Goal: Check status: Check status

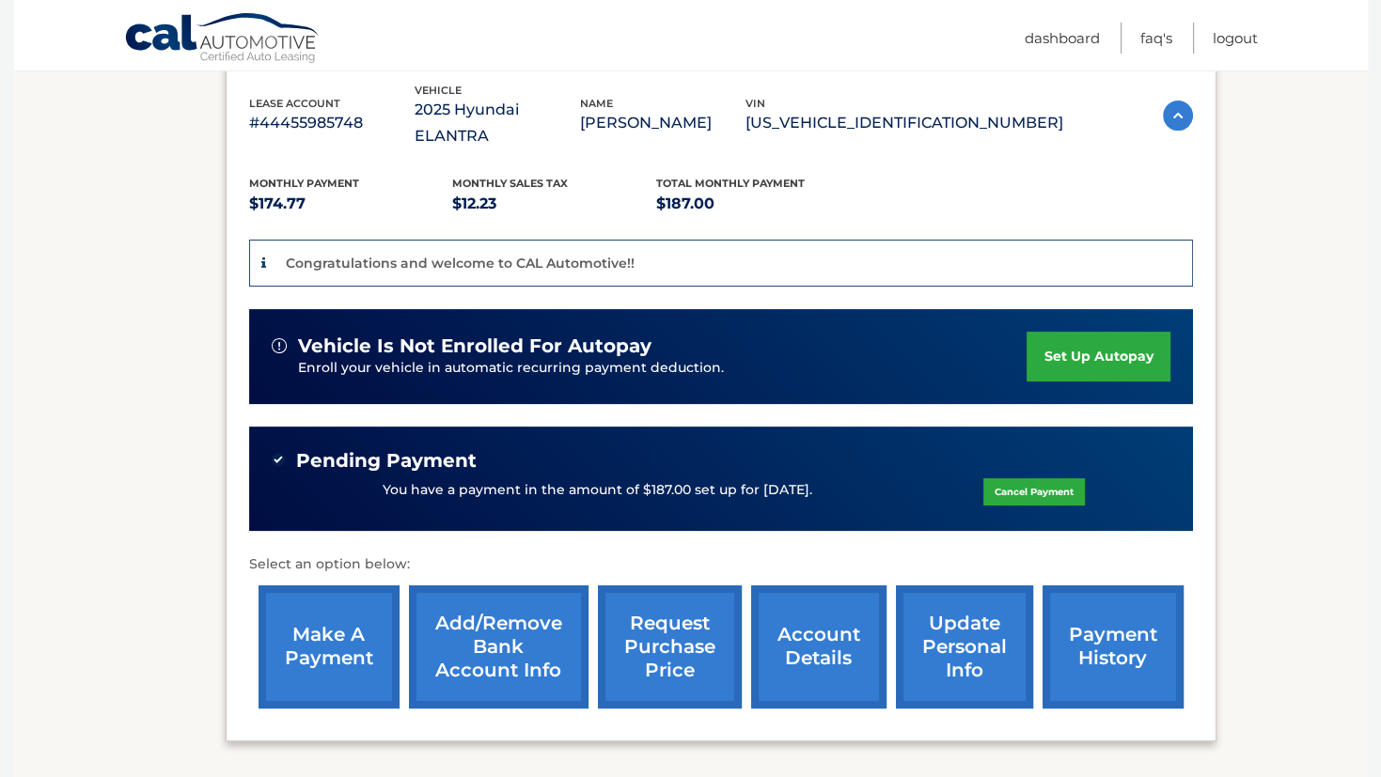
scroll to position [344, 0]
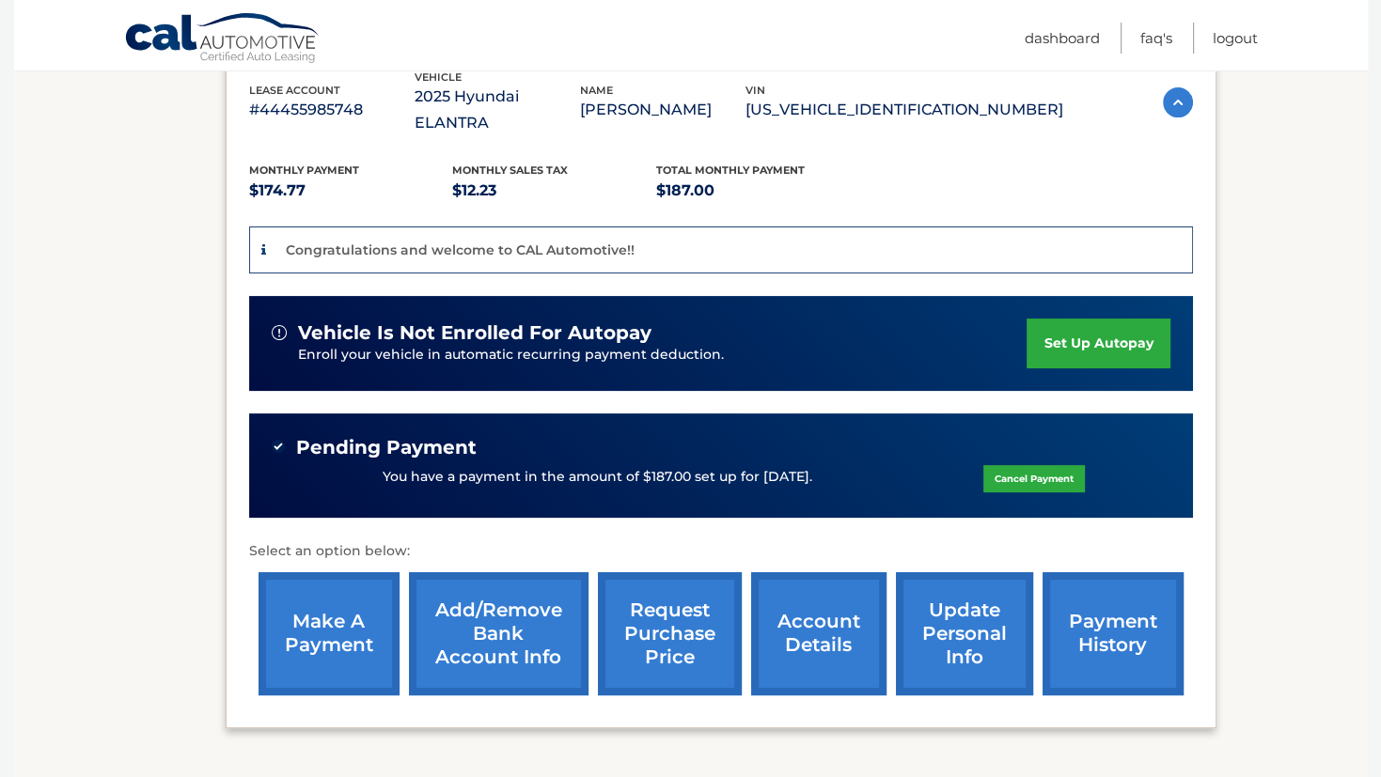
click at [275, 440] on img at bounding box center [278, 446] width 13 height 13
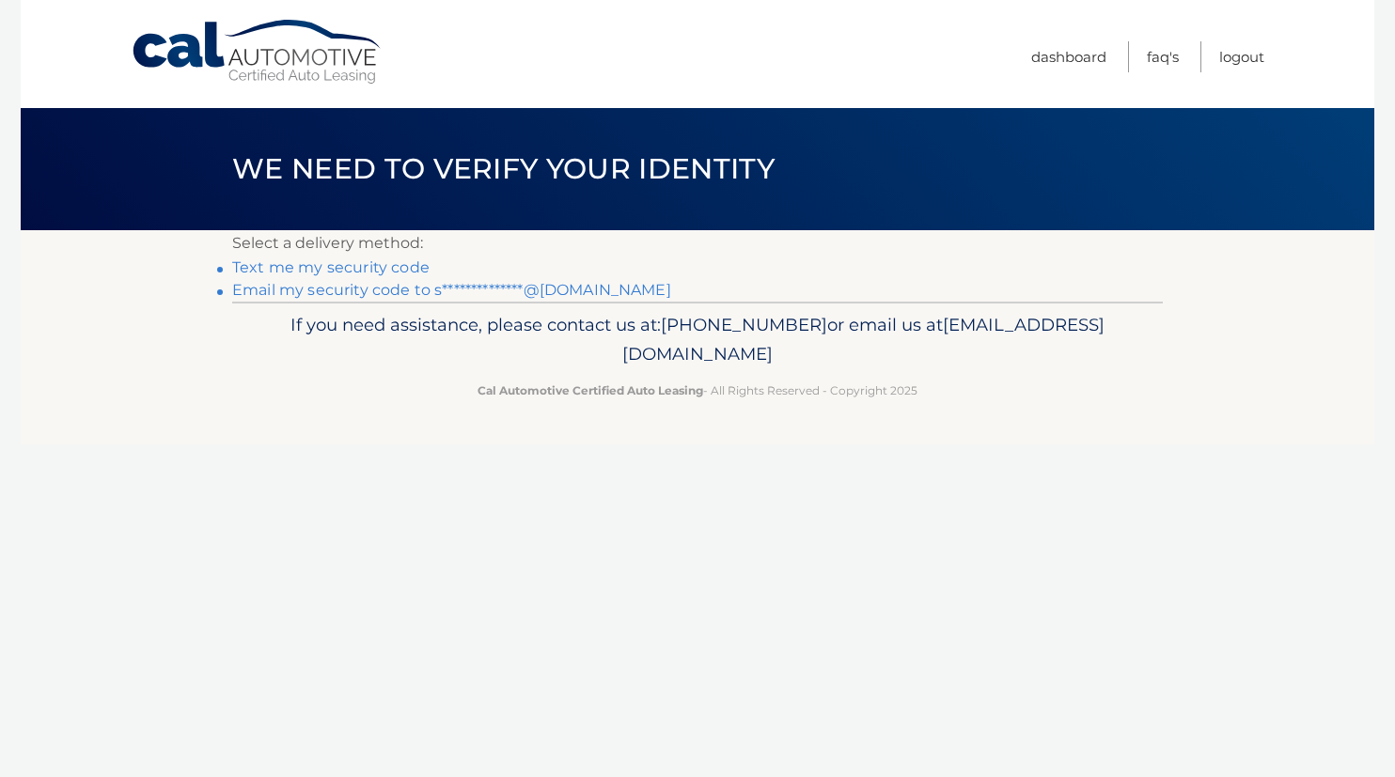
click at [340, 269] on link "Text me my security code" at bounding box center [330, 268] width 197 height 18
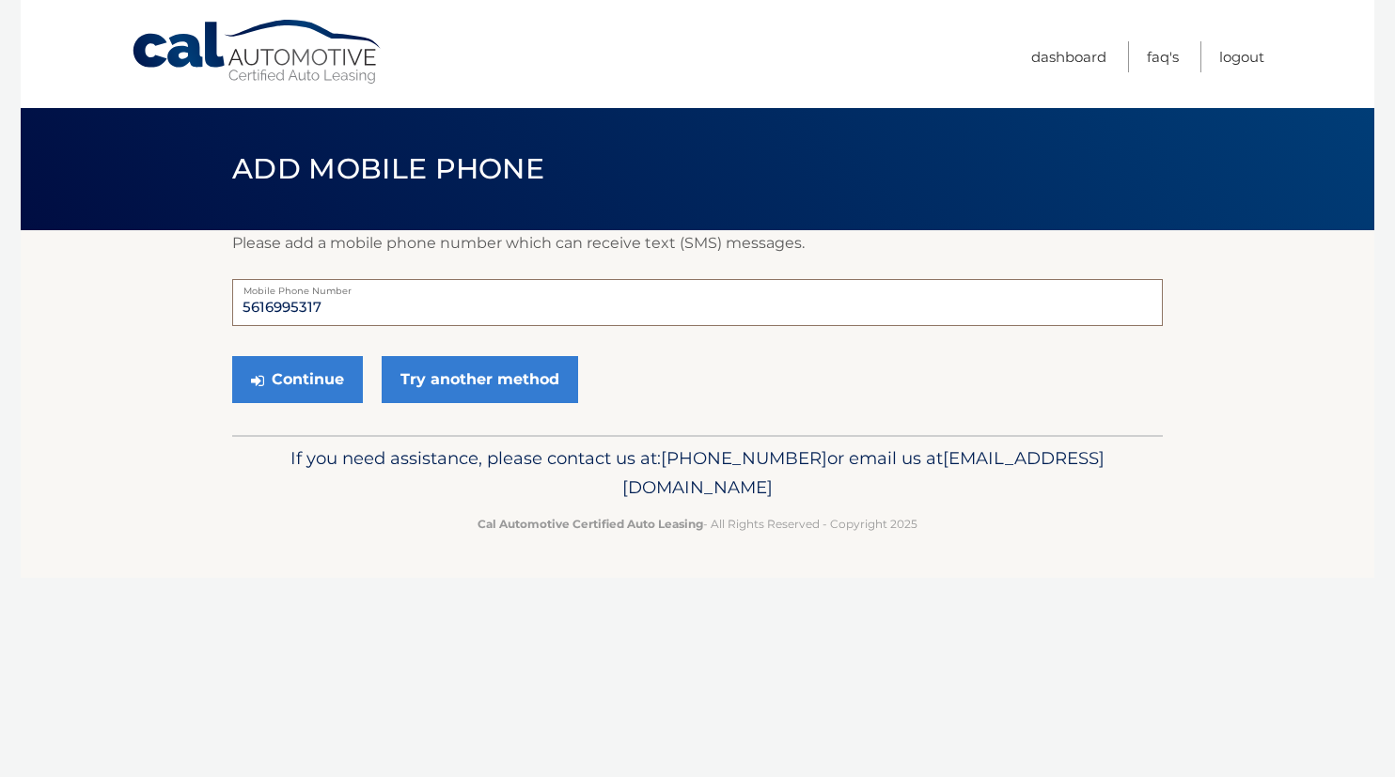
click at [349, 306] on input "5616995317" at bounding box center [697, 302] width 931 height 47
click at [643, 345] on form "5616995317 Mobile Phone Number Continue Try another method" at bounding box center [697, 345] width 931 height 133
click at [428, 383] on link "Try another method" at bounding box center [480, 379] width 196 height 47
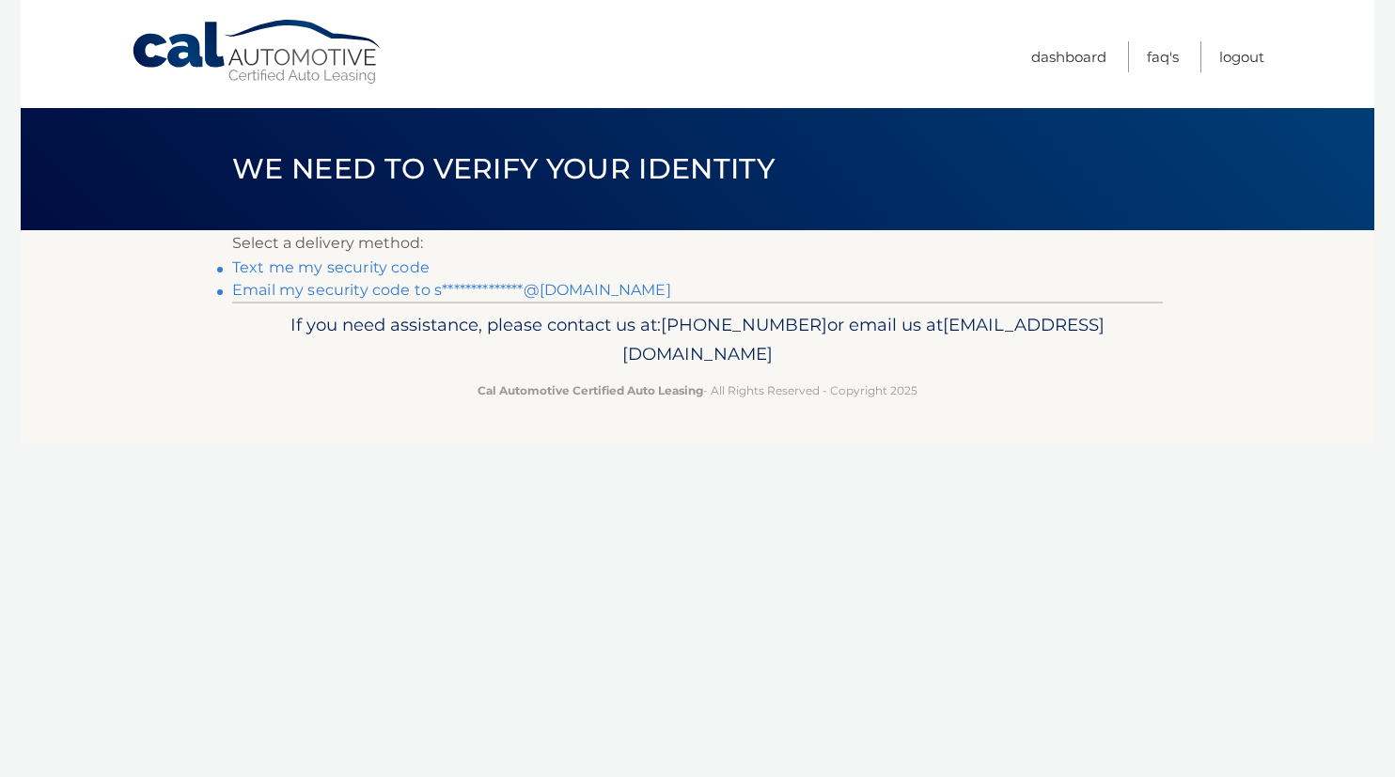
click at [442, 290] on link "**********" at bounding box center [451, 290] width 439 height 18
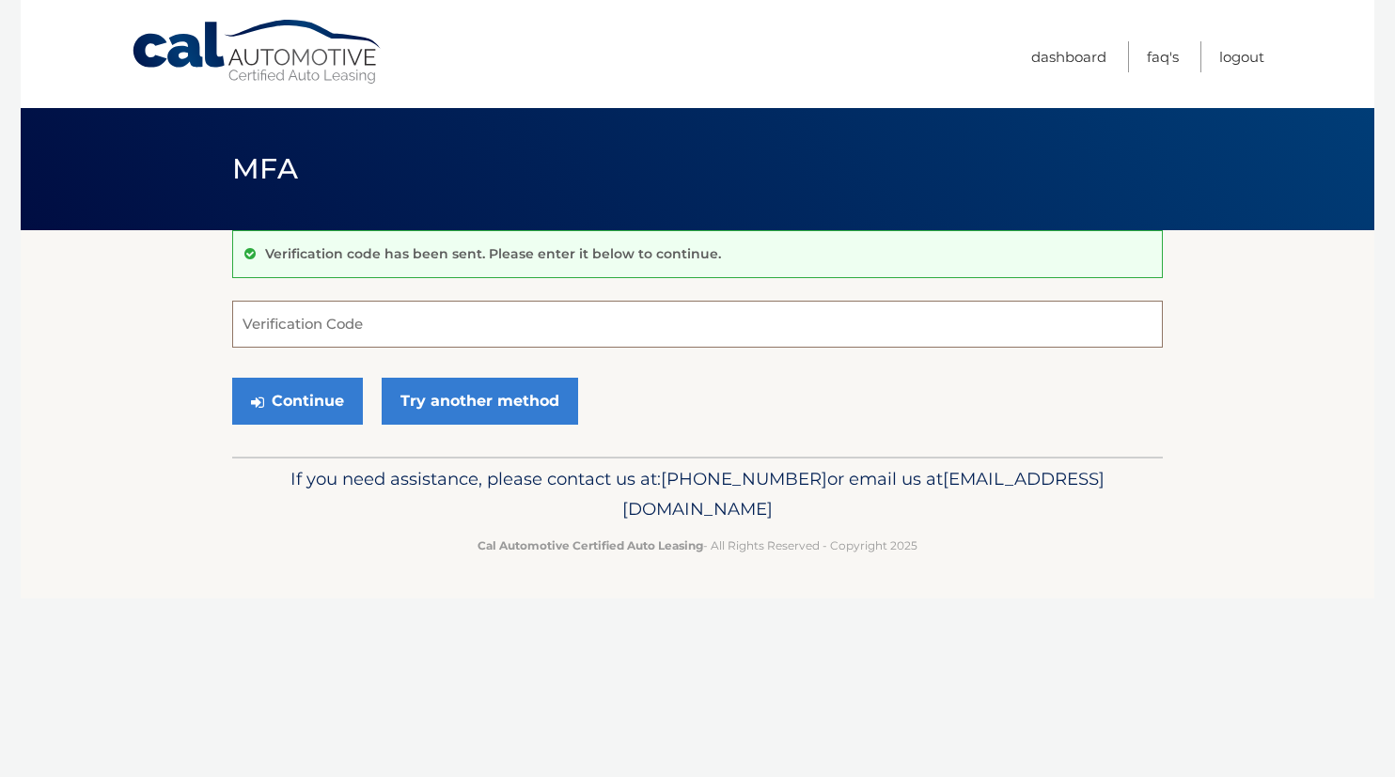
click at [596, 329] on input "Verification Code" at bounding box center [697, 324] width 931 height 47
type input "696979"
click at [316, 398] on button "Continue" at bounding box center [297, 401] width 131 height 47
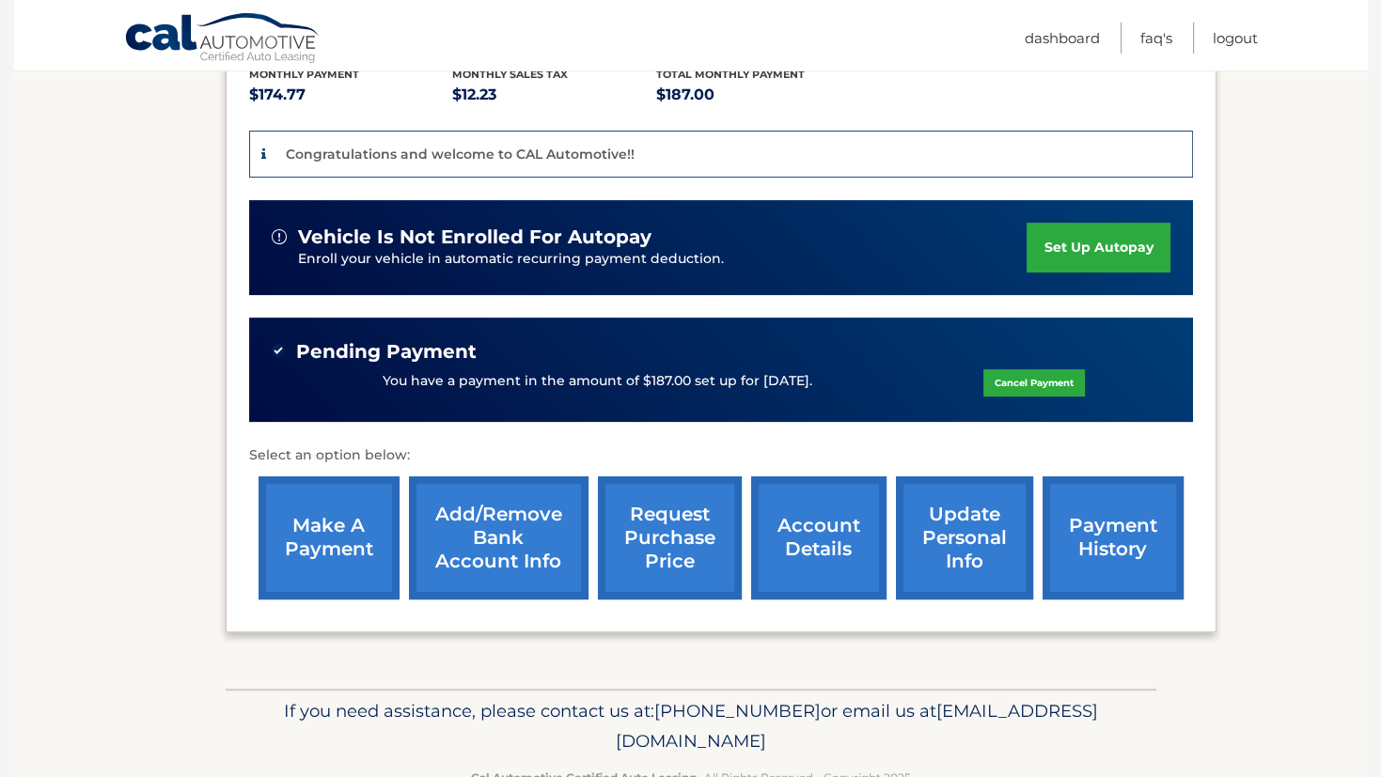
scroll to position [464, 0]
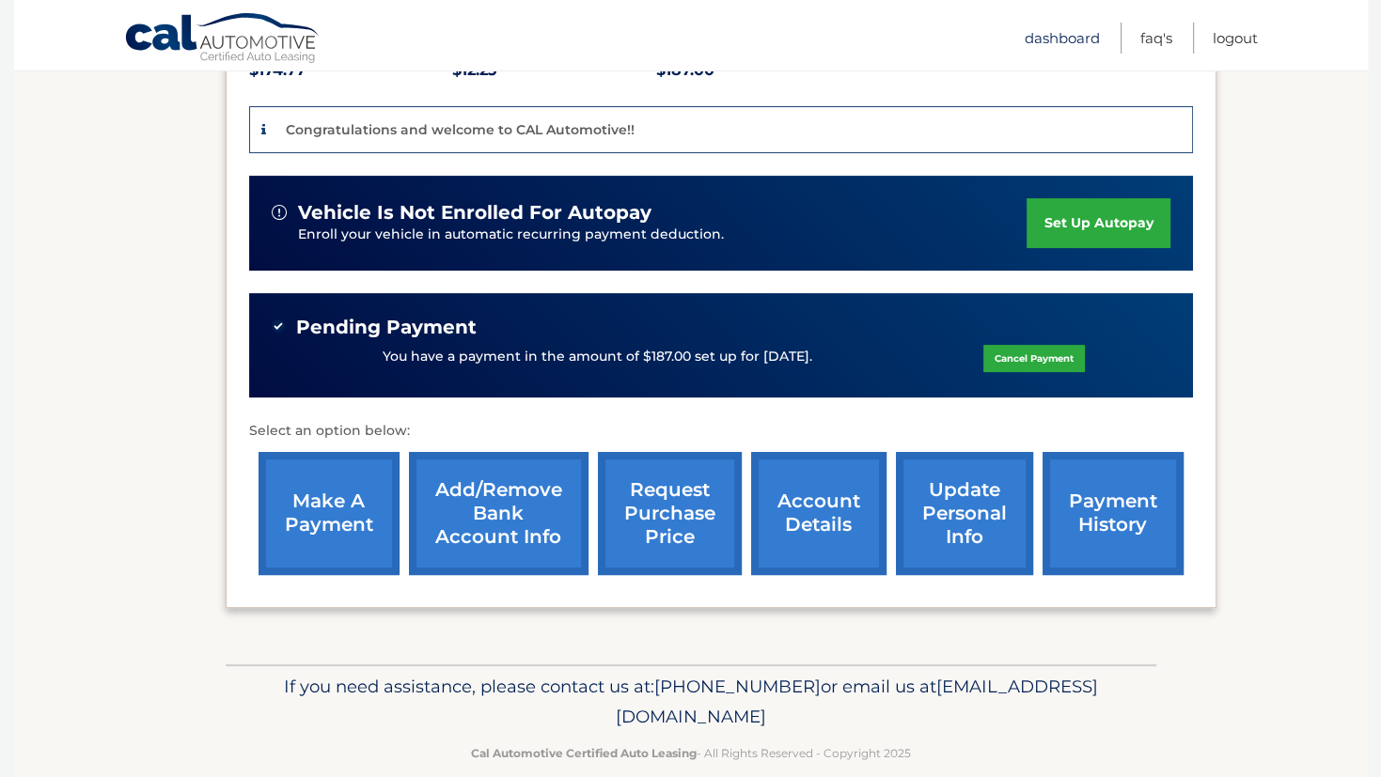
click at [1042, 42] on link "Dashboard" at bounding box center [1062, 38] width 75 height 31
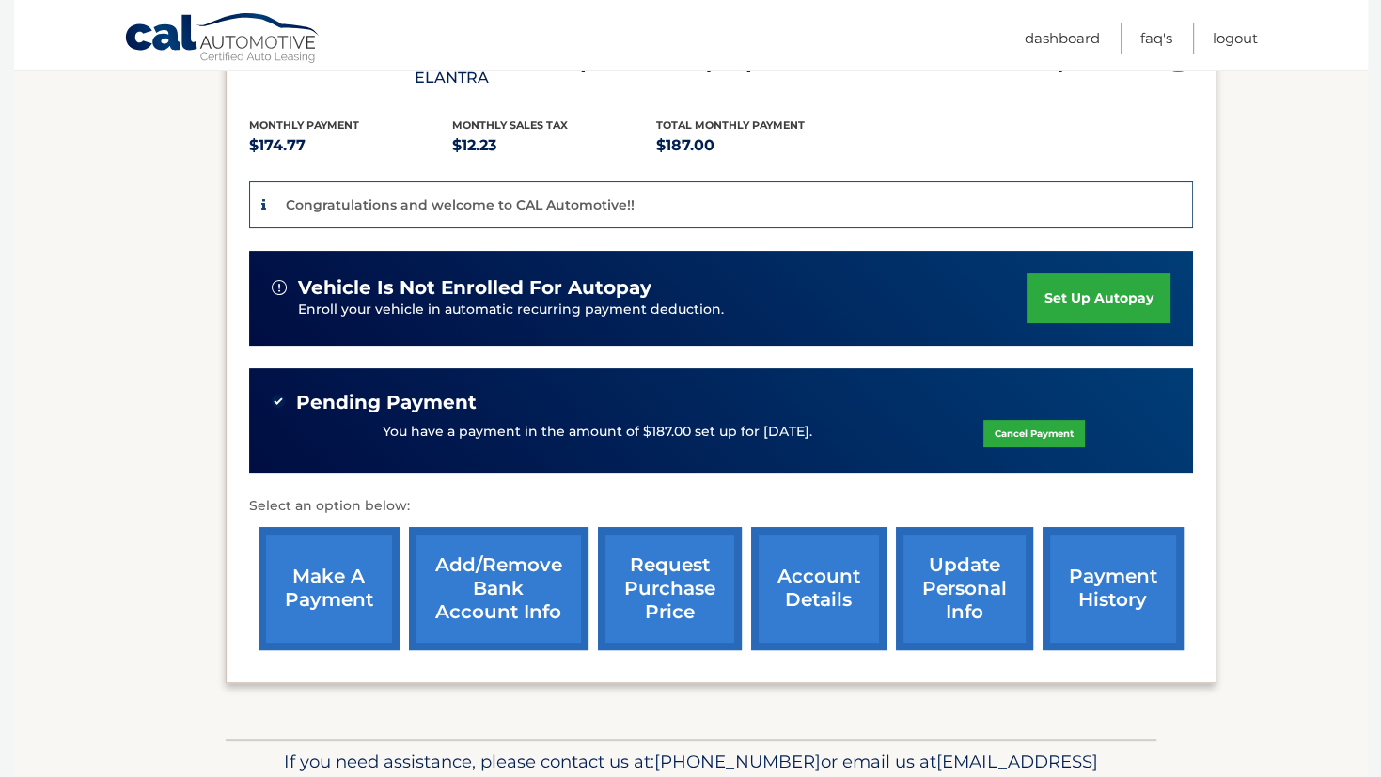
scroll to position [390, 0]
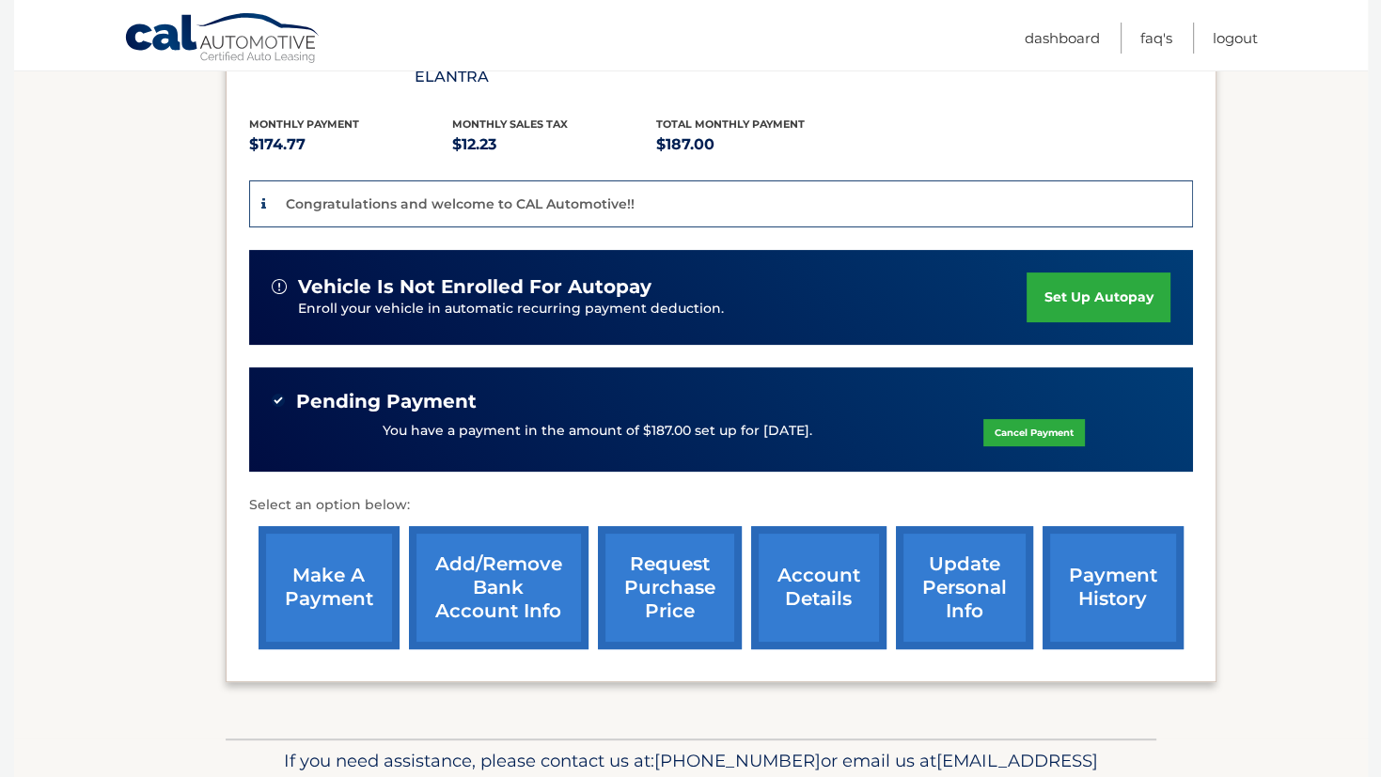
click at [1102, 555] on link "payment history" at bounding box center [1113, 587] width 141 height 123
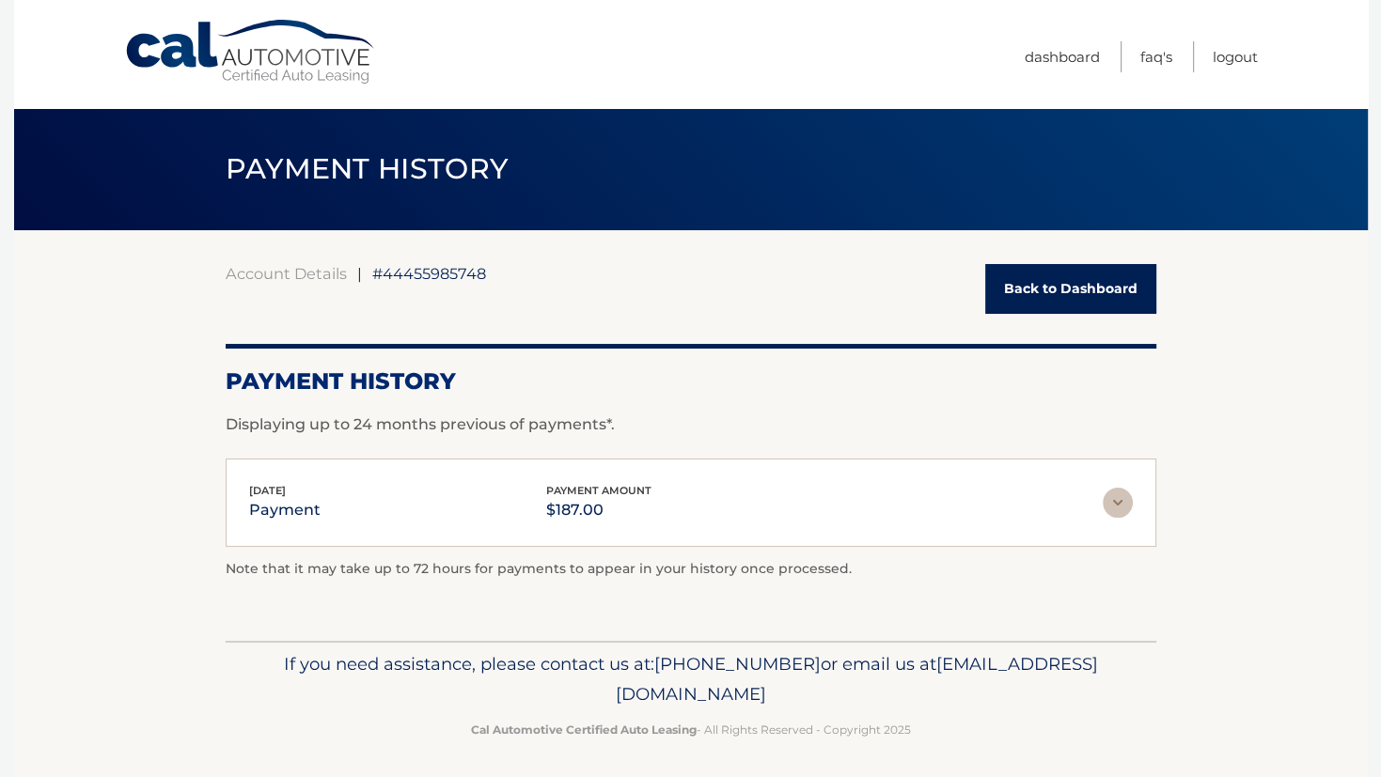
click at [1108, 503] on img at bounding box center [1118, 503] width 30 height 30
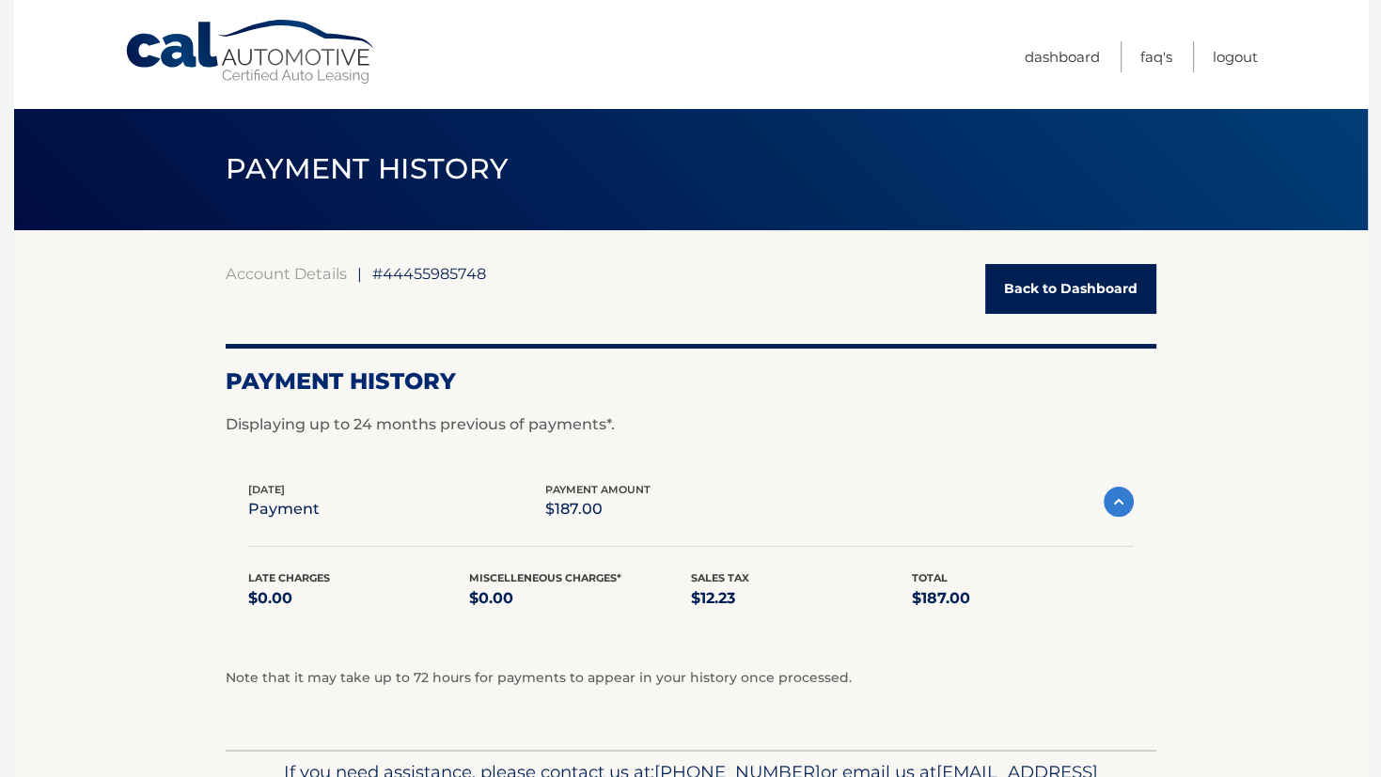
click at [1076, 304] on link "Back to Dashboard" at bounding box center [1070, 289] width 171 height 50
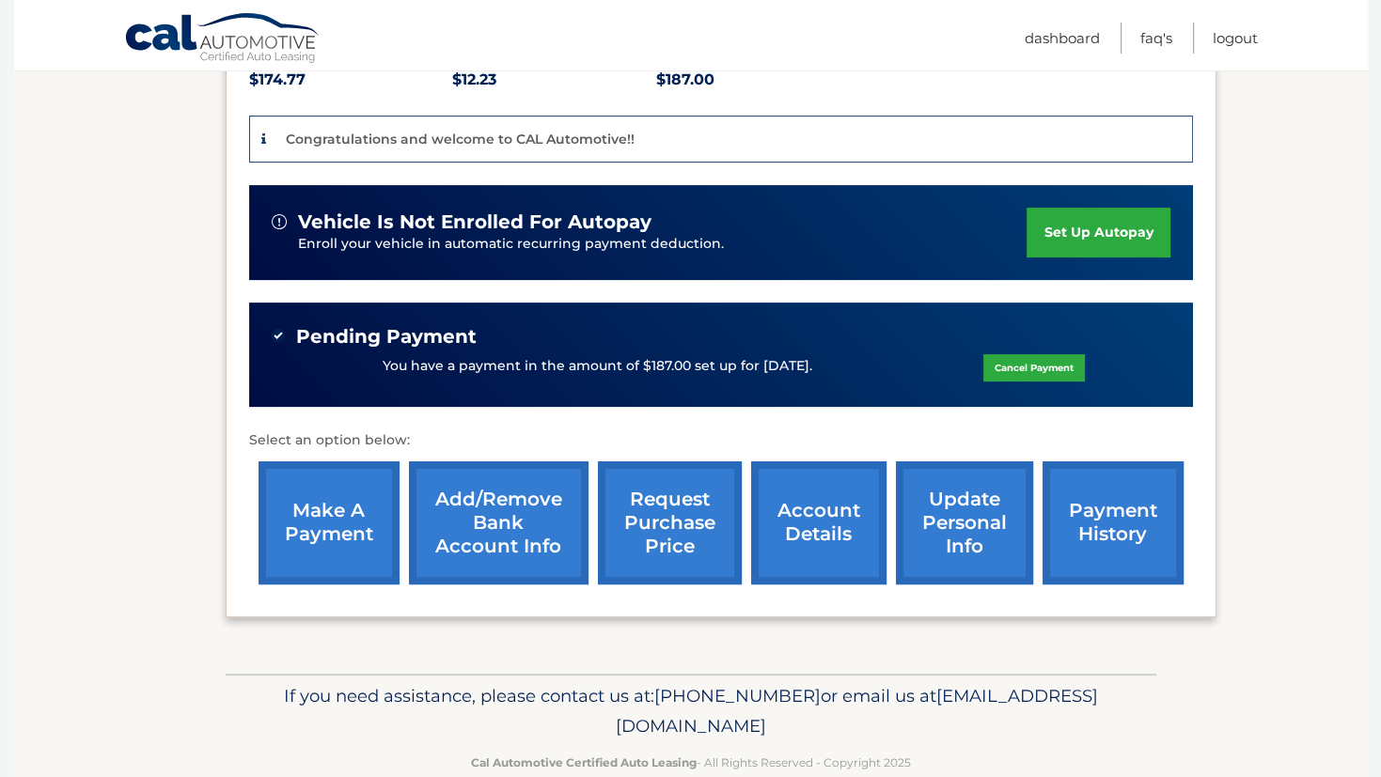
scroll to position [464, 0]
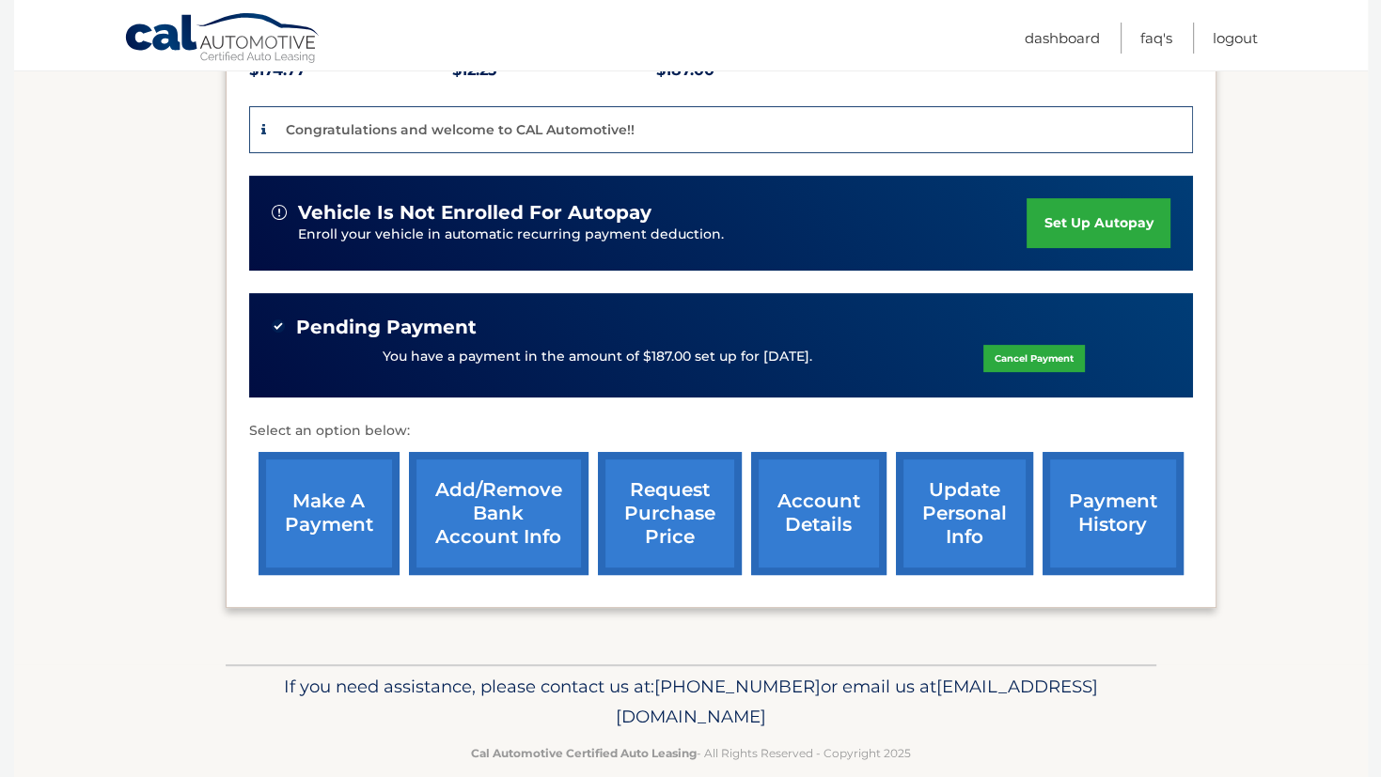
click at [1076, 316] on div "Pending Payment" at bounding box center [721, 328] width 899 height 24
